Goal: Task Accomplishment & Management: Use online tool/utility

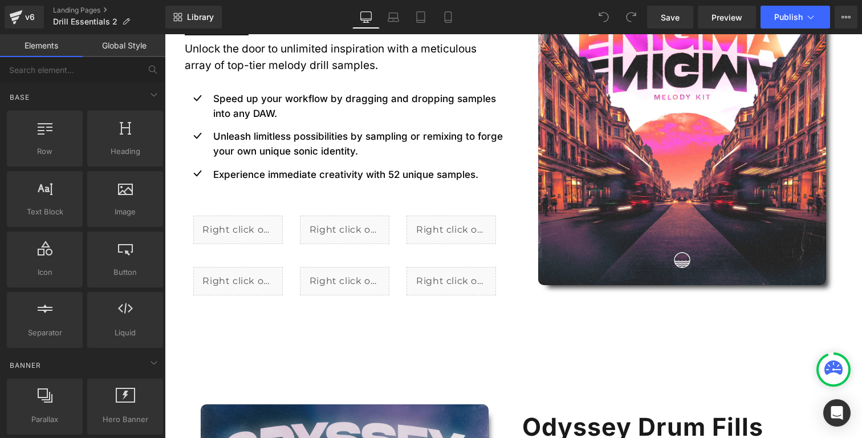
scroll to position [953, 0]
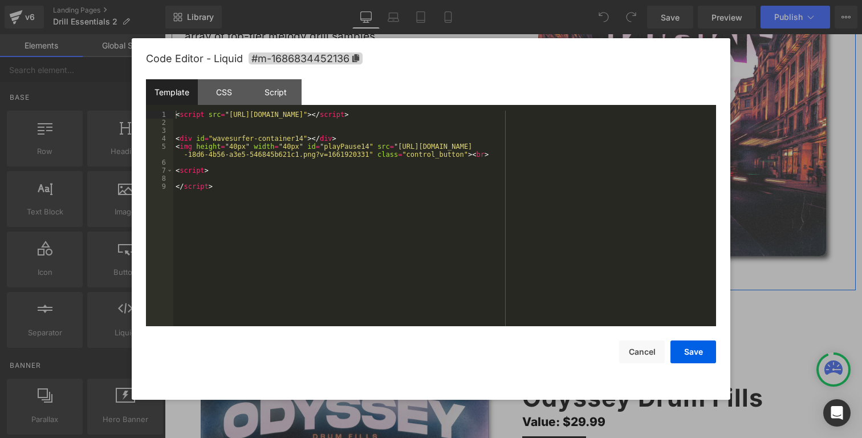
click at [252, 198] on icon at bounding box center [250, 196] width 6 height 6
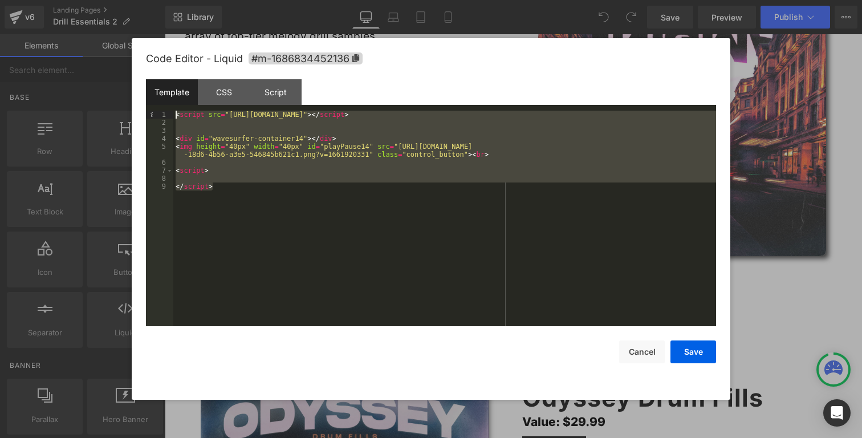
drag, startPoint x: 242, startPoint y: 194, endPoint x: 160, endPoint y: 108, distance: 119.3
click at [160, 108] on div "Template CSS Script Data 1 2 3 4 5 6 7 8 9 < script src = "https://cdnjs.cloudf…" at bounding box center [431, 202] width 570 height 247
click at [529, 27] on div at bounding box center [431, 219] width 862 height 438
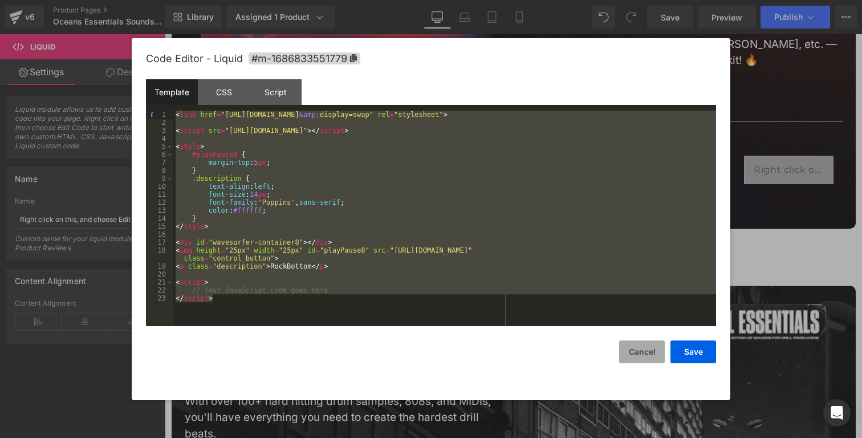
click at [638, 347] on button "Cancel" at bounding box center [642, 351] width 46 height 23
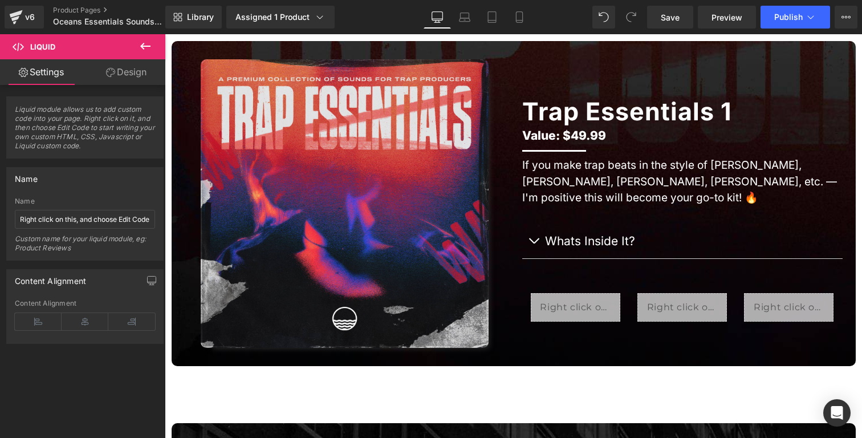
scroll to position [573, 0]
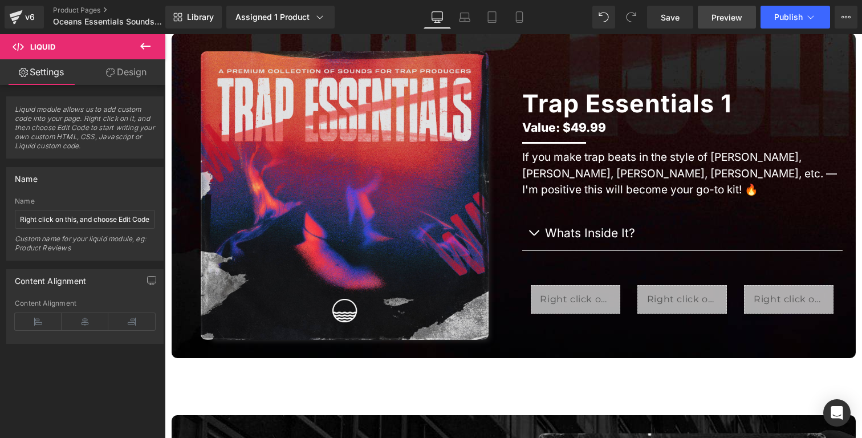
click at [728, 18] on span "Preview" at bounding box center [726, 17] width 31 height 12
click at [814, 13] on icon at bounding box center [810, 16] width 11 height 11
click at [844, 16] on icon at bounding box center [845, 17] width 9 height 9
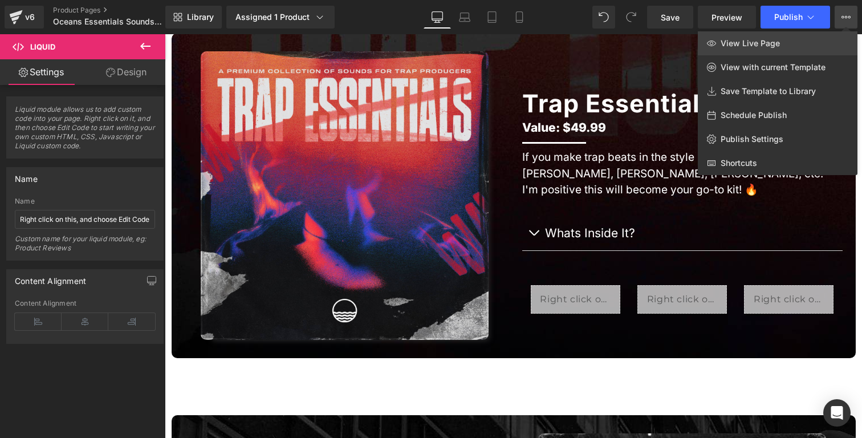
click at [800, 38] on link "View Live Page" at bounding box center [778, 43] width 160 height 24
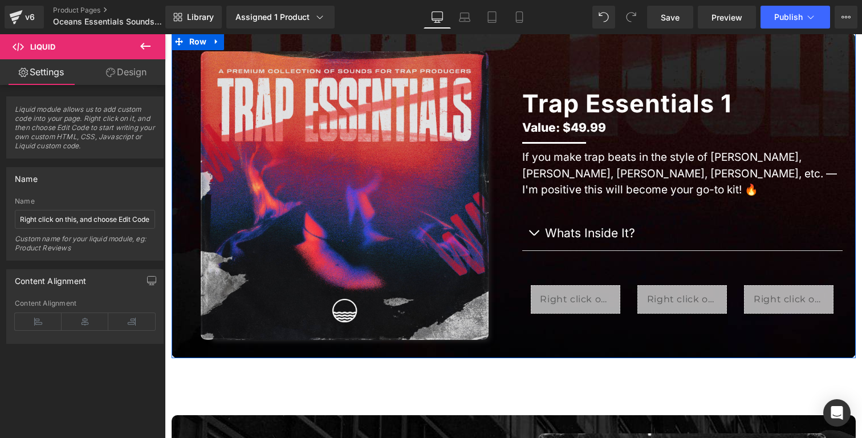
click at [668, 295] on span "Liquid" at bounding box center [675, 294] width 25 height 14
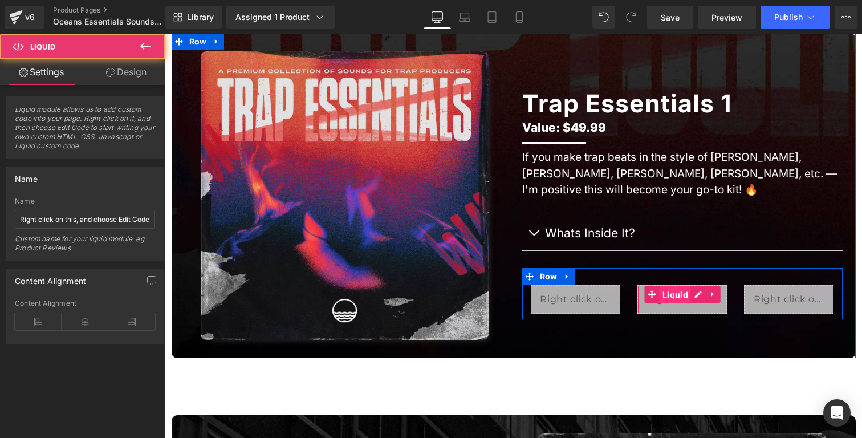
click at [673, 294] on span "Liquid" at bounding box center [674, 294] width 31 height 17
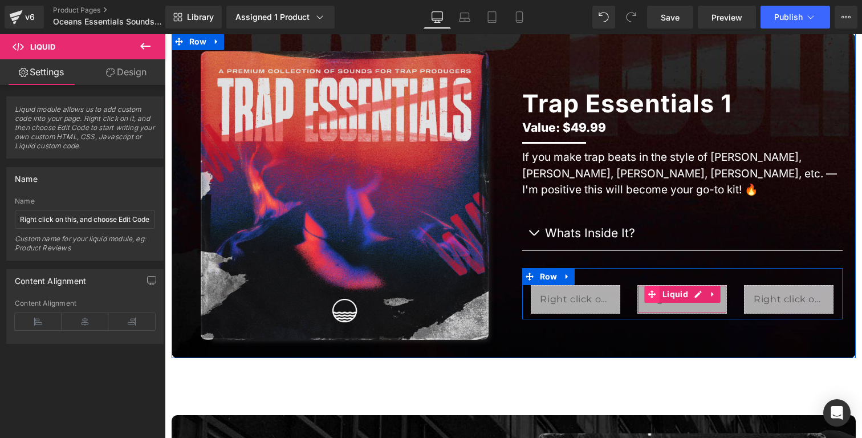
click at [654, 294] on icon at bounding box center [652, 294] width 8 height 8
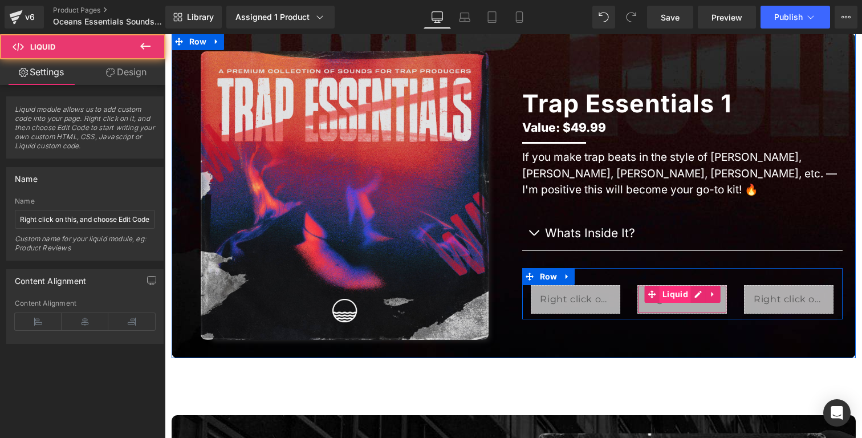
click at [685, 294] on span "Liquid" at bounding box center [674, 294] width 31 height 17
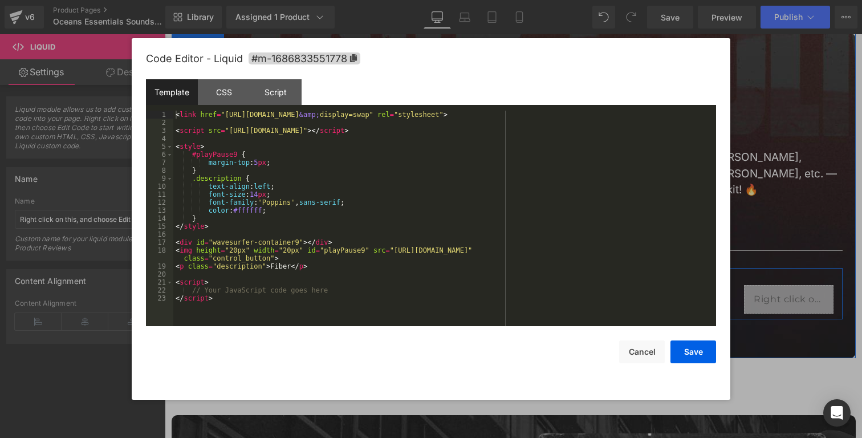
click at [695, 294] on div "Liquid" at bounding box center [681, 299] width 89 height 28
click at [512, 289] on div "< link href = "[URL][DOMAIN_NAME] &amp; display=swap" rel = "stylesheet" > < sc…" at bounding box center [444, 226] width 543 height 231
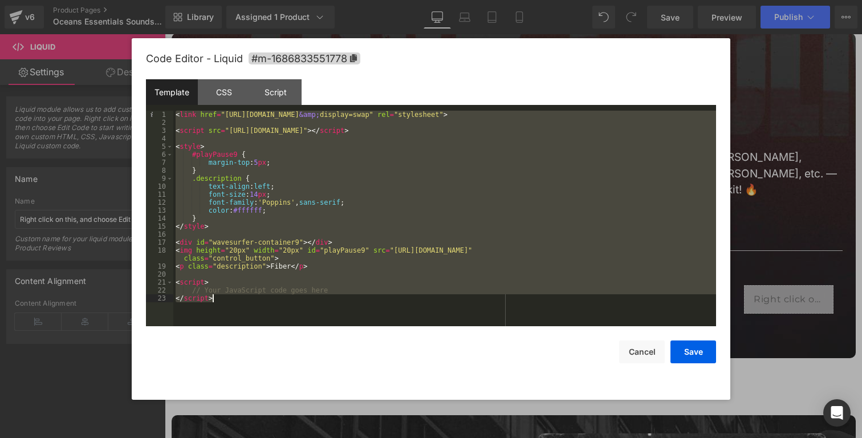
click at [739, 136] on div at bounding box center [431, 219] width 862 height 438
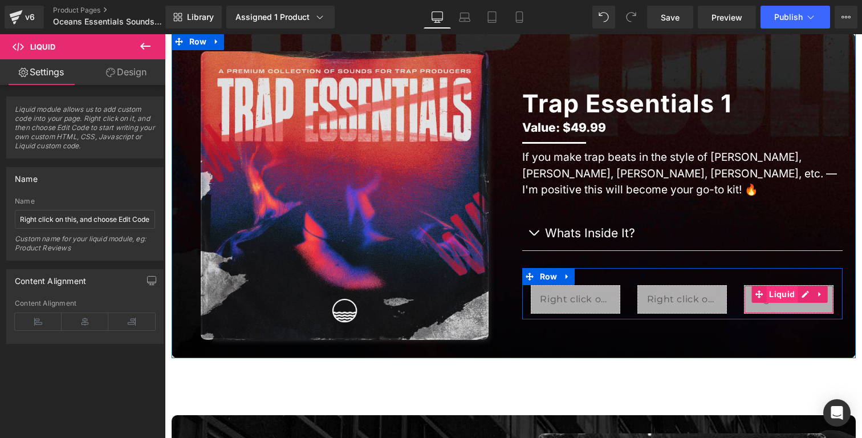
click at [791, 299] on span "Liquid" at bounding box center [781, 294] width 31 height 17
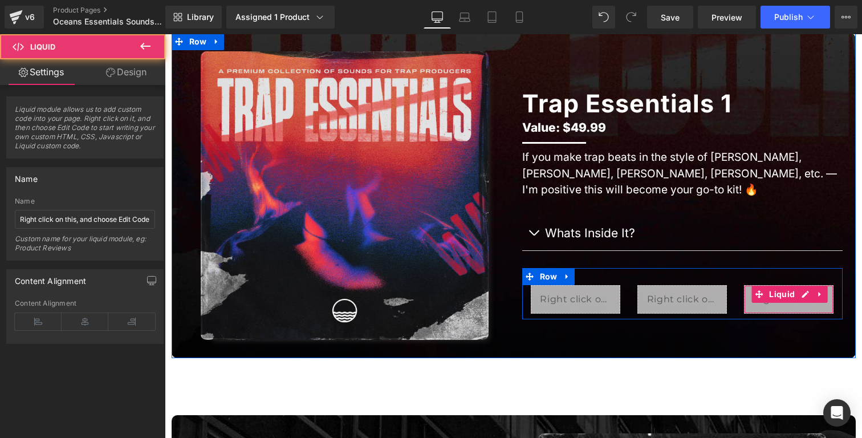
click at [801, 295] on div "Liquid" at bounding box center [788, 299] width 89 height 28
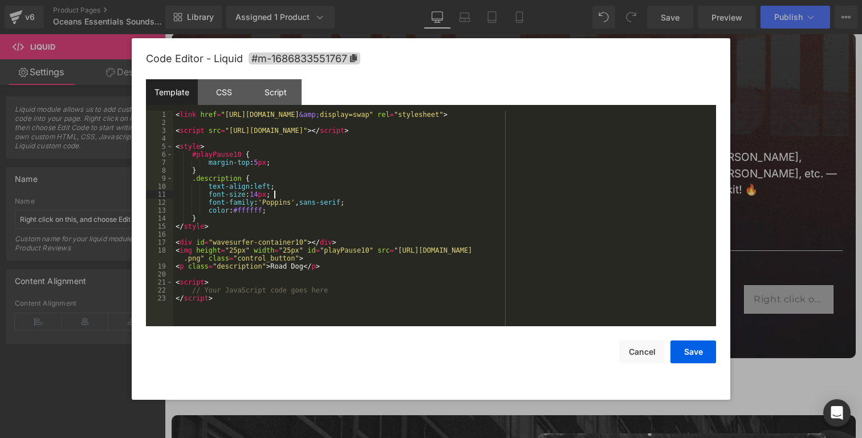
click at [528, 194] on div "< link href = "[URL][DOMAIN_NAME] &amp; display=swap" rel = "stylesheet" > < sc…" at bounding box center [444, 226] width 543 height 231
